Goal: Transaction & Acquisition: Book appointment/travel/reservation

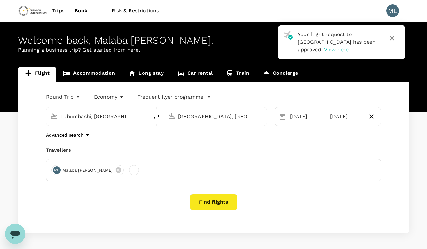
click at [59, 10] on span "Trips" at bounding box center [58, 11] width 12 height 8
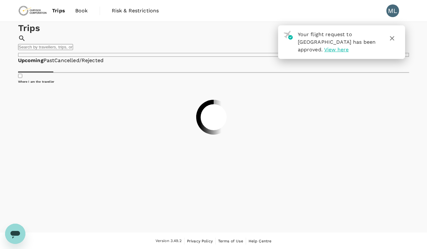
click at [324, 53] on span "View here" at bounding box center [336, 50] width 24 height 6
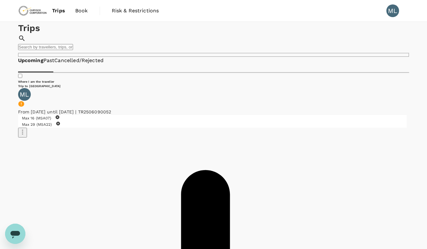
click at [80, 14] on span "Book" at bounding box center [81, 11] width 13 height 8
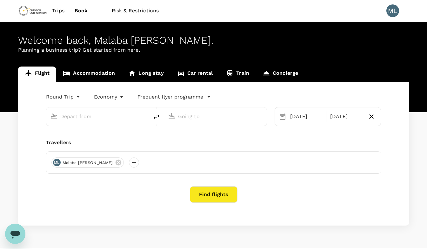
type input "Lubumbashi, [GEOGRAPHIC_DATA] (any)"
type input "[GEOGRAPHIC_DATA], [GEOGRAPHIC_DATA] (any)"
type input "Lubumbashi, [GEOGRAPHIC_DATA] (any)"
type input "[GEOGRAPHIC_DATA], [GEOGRAPHIC_DATA] (any)"
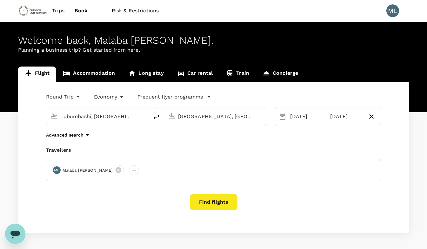
click at [58, 8] on span "Trips" at bounding box center [58, 11] width 12 height 8
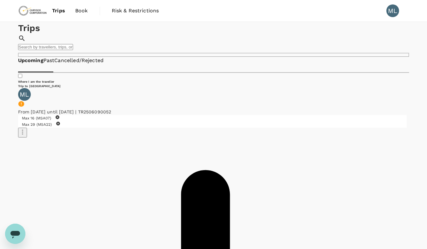
click at [79, 12] on span "Book" at bounding box center [81, 11] width 13 height 8
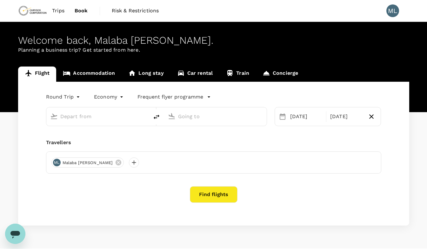
type input "Lubumbashi, [GEOGRAPHIC_DATA] (any)"
type input "[GEOGRAPHIC_DATA], [GEOGRAPHIC_DATA] (any)"
type input "Lubumbashi, [GEOGRAPHIC_DATA] (any)"
type input "[GEOGRAPHIC_DATA], [GEOGRAPHIC_DATA] (any)"
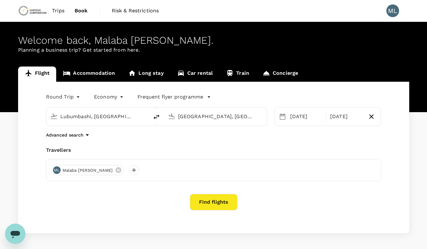
click at [141, 114] on div "Lubumbashi, [GEOGRAPHIC_DATA] (any)" at bounding box center [102, 117] width 85 height 10
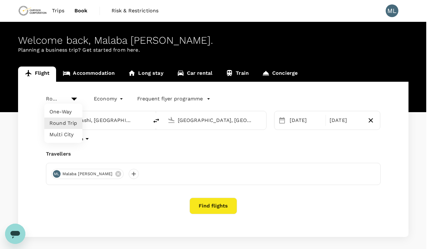
click at [76, 95] on body "Trips Book Risk & Restrictions ML Welcome back , Malaba [PERSON_NAME] . Plannin…" at bounding box center [215, 138] width 431 height 277
click at [67, 114] on li "One-Way" at bounding box center [63, 111] width 38 height 11
type input "oneway"
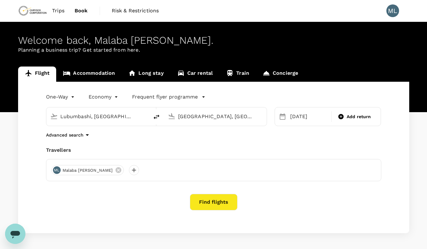
click at [135, 118] on div "Lubumbashi, [GEOGRAPHIC_DATA] (any)" at bounding box center [102, 117] width 85 height 10
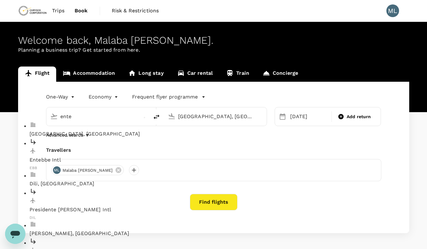
click at [85, 131] on p "[GEOGRAPHIC_DATA], [GEOGRAPHIC_DATA]" at bounding box center [102, 134] width 146 height 8
type input "[GEOGRAPHIC_DATA], [GEOGRAPHIC_DATA] (any)"
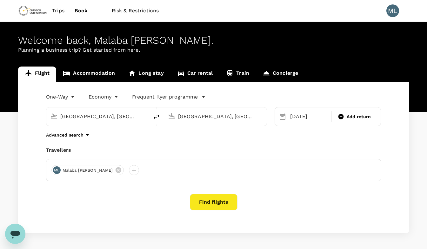
drag, startPoint x: 240, startPoint y: 117, endPoint x: 178, endPoint y: 117, distance: 62.2
click at [178, 117] on input "[GEOGRAPHIC_DATA], [GEOGRAPHIC_DATA] (any)" at bounding box center [215, 117] width 75 height 10
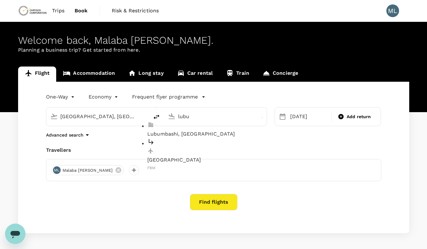
click at [194, 130] on p "Lubumbashi, [GEOGRAPHIC_DATA]" at bounding box center [220, 134] width 146 height 8
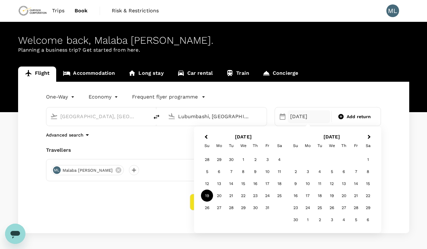
type input "Lubumbashi, [GEOGRAPHIC_DATA] (any)"
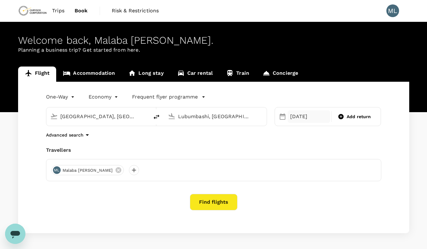
click at [313, 114] on div "[DATE]" at bounding box center [308, 116] width 42 height 13
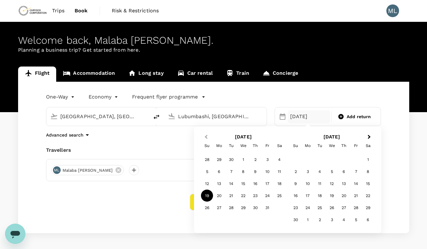
click at [206, 138] on span "Previous Month" at bounding box center [206, 137] width 0 height 7
click at [229, 173] on div "9" at bounding box center [231, 172] width 12 height 12
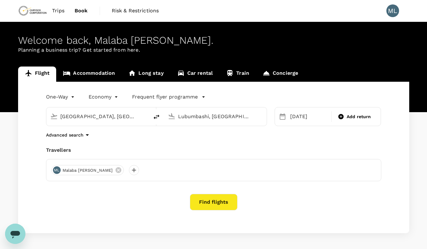
click at [201, 198] on button "Find flights" at bounding box center [214, 202] width 48 height 16
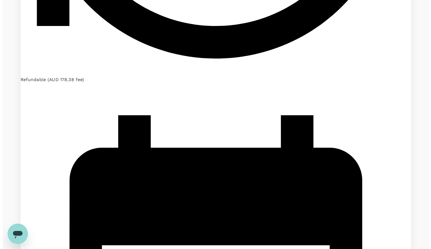
scroll to position [716, 0]
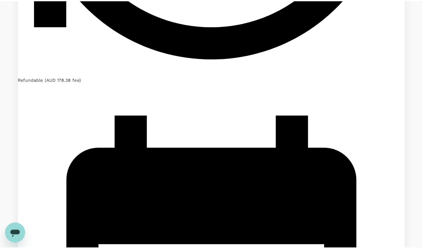
scroll to position [0, 0]
